Goal: Check status: Check status

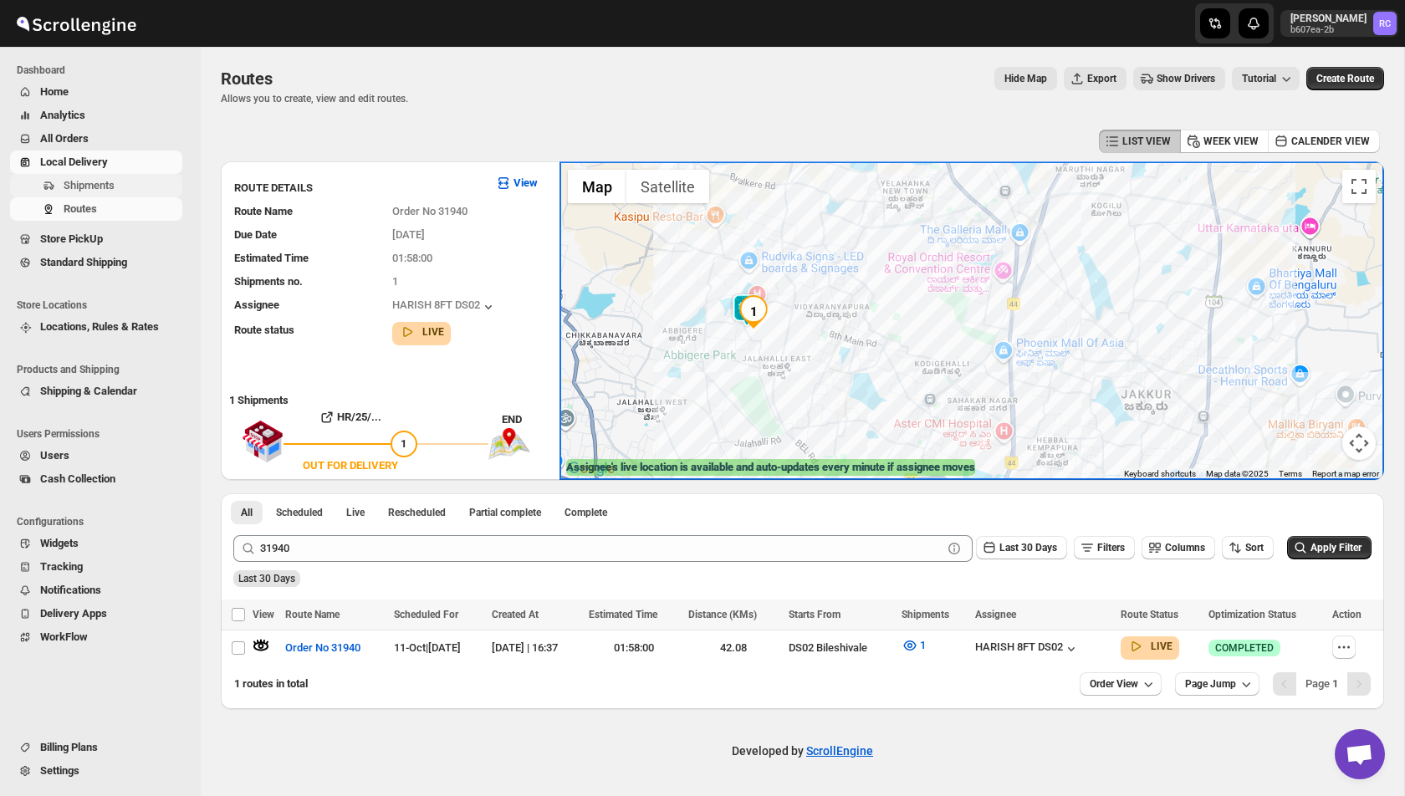
click at [96, 187] on span "Shipments" at bounding box center [89, 185] width 51 height 13
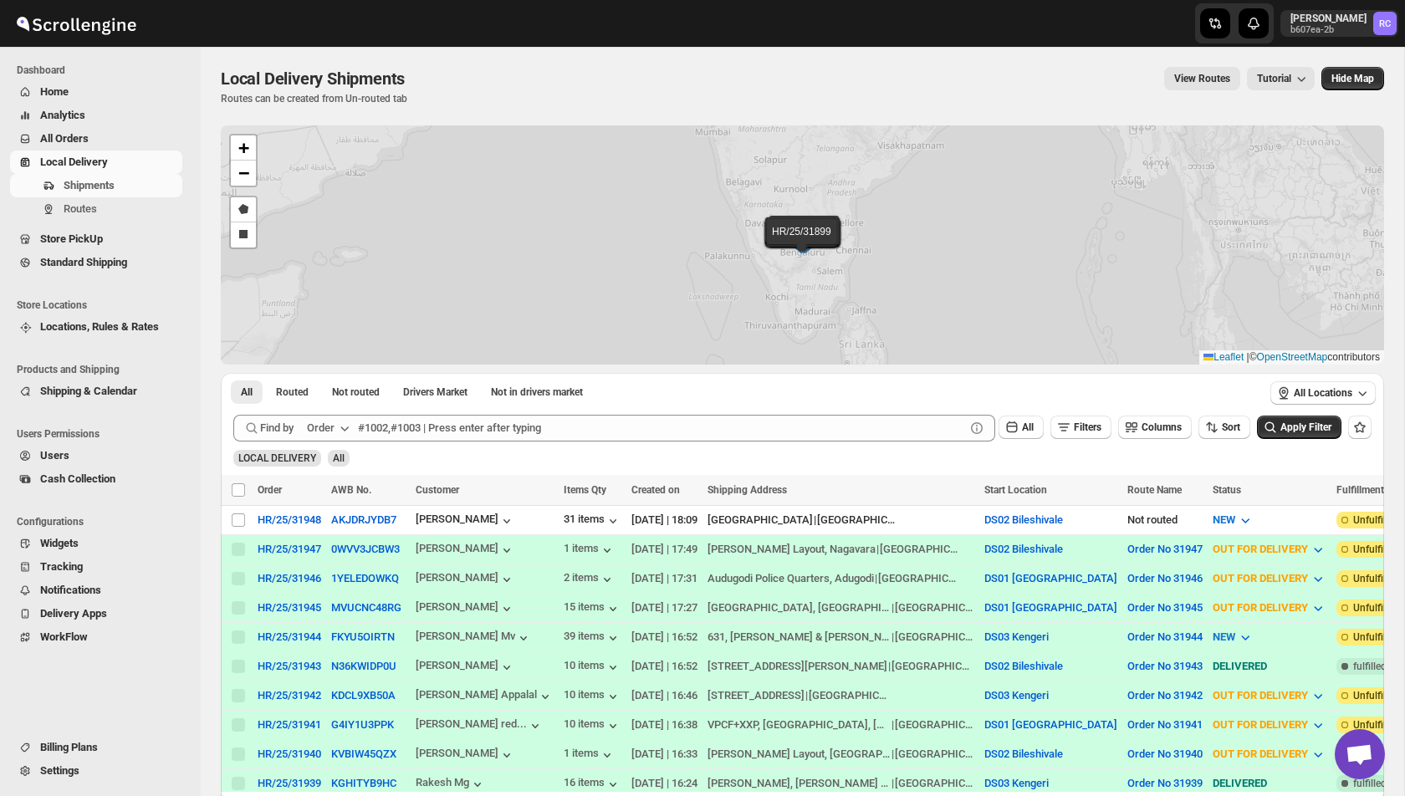
click at [432, 191] on div "HR/25/31948 HR/25/31947 HR/25/31946 HR/25/31945 HR/25/31944 HR/25/31943 HR/25/3…" at bounding box center [803, 244] width 1164 height 239
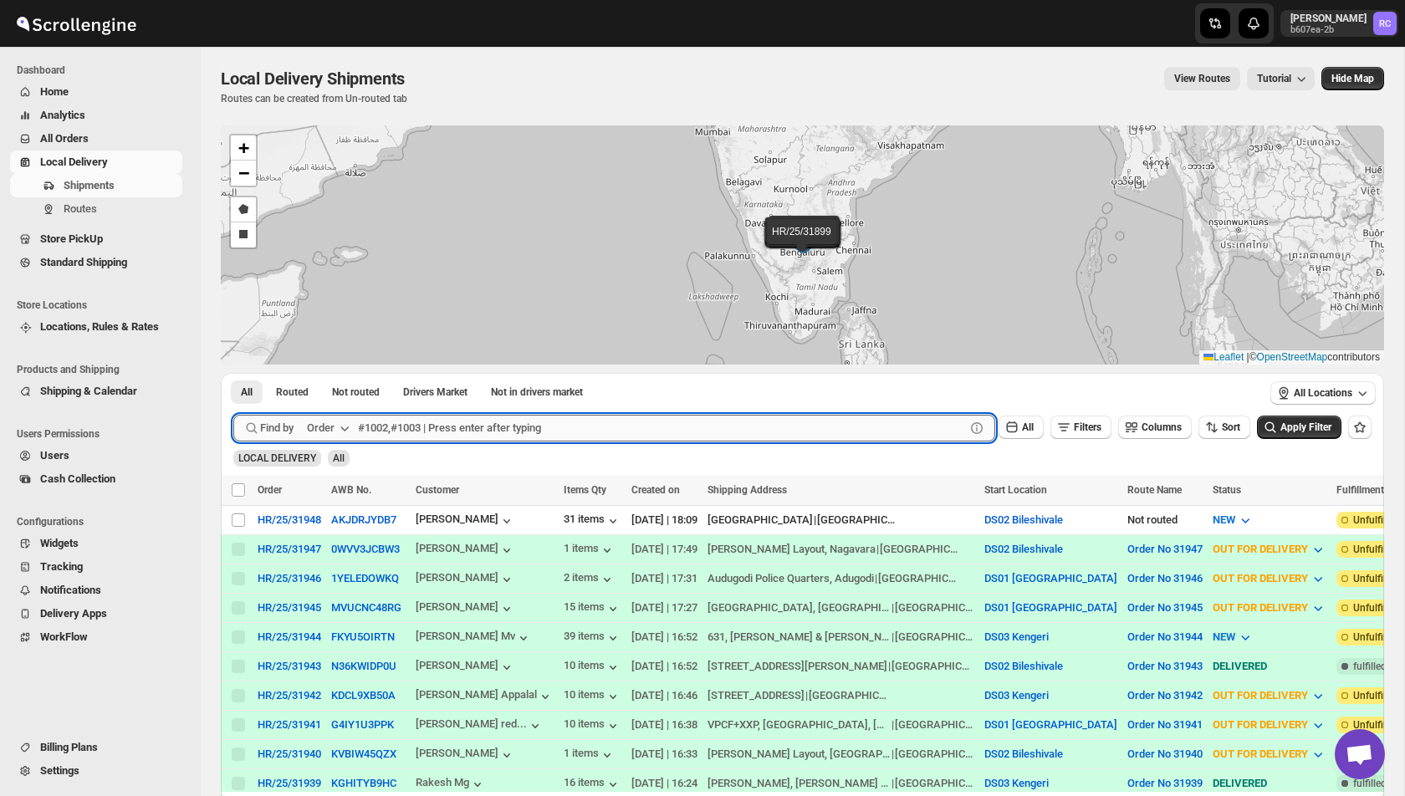
click at [454, 428] on input "text" at bounding box center [661, 428] width 607 height 27
paste input "31779"
type input "31779"
click at [233, 373] on button "Submit" at bounding box center [257, 382] width 48 height 18
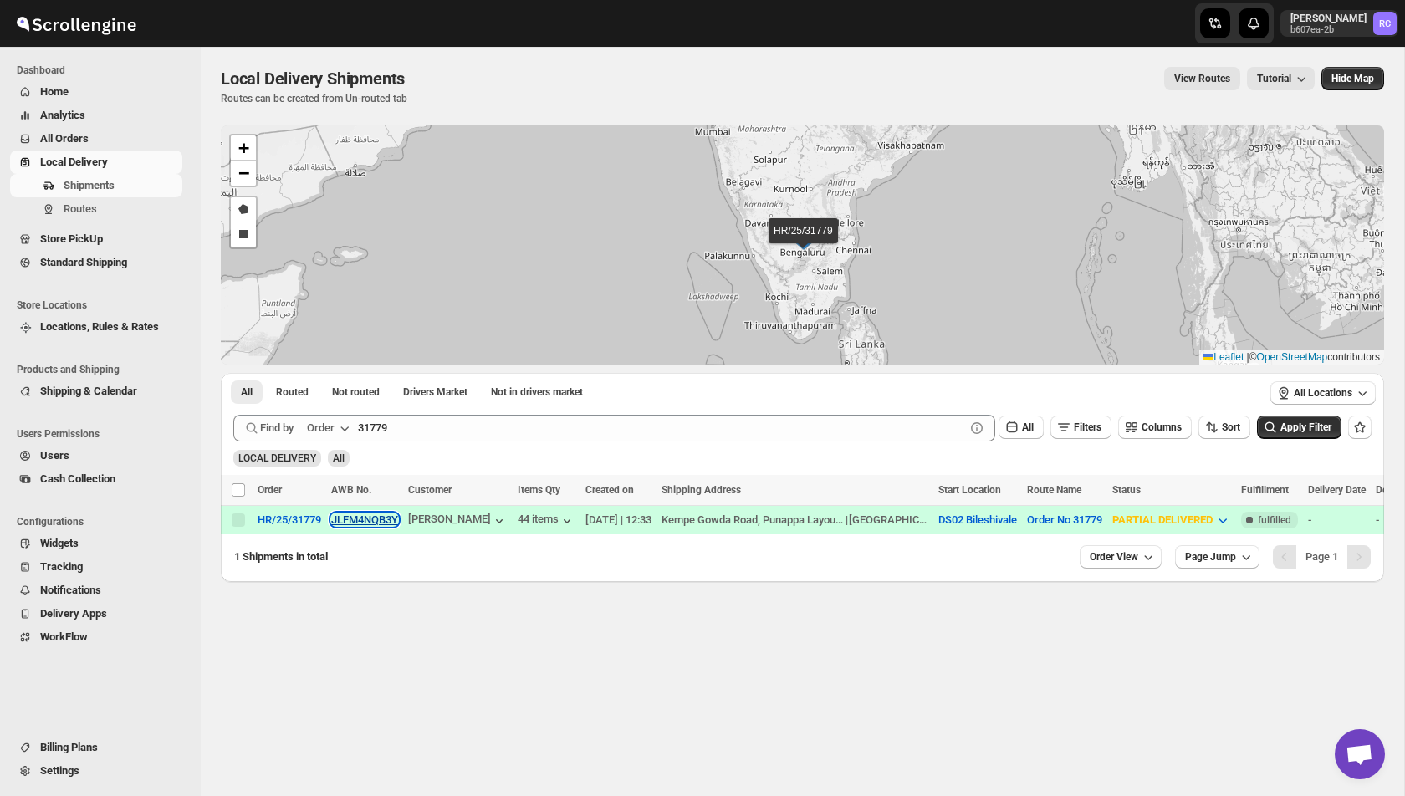
click at [381, 520] on button "JLFM4NQB3Y" at bounding box center [364, 520] width 67 height 13
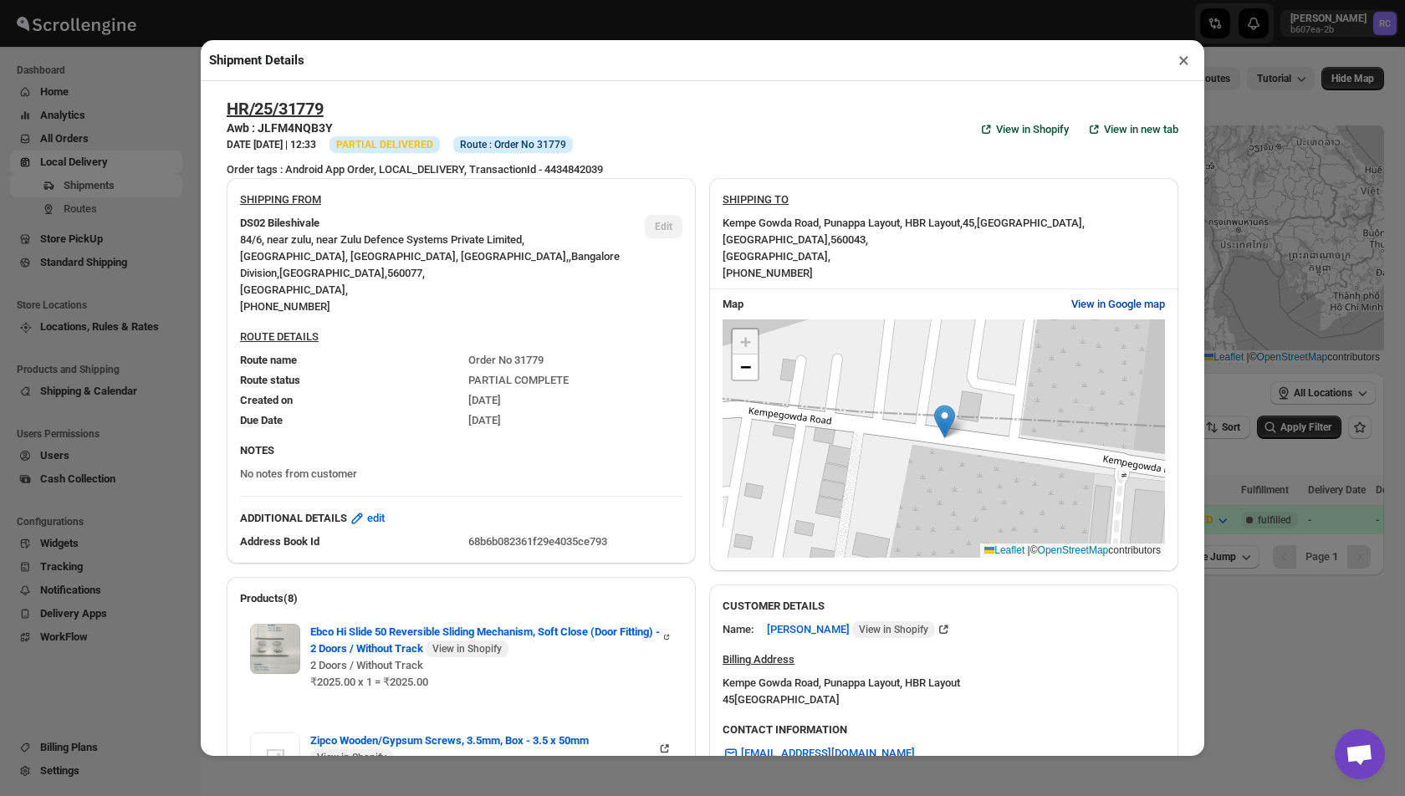
click at [1123, 308] on span "View in Google map" at bounding box center [1119, 304] width 94 height 17
